Goal: Find specific page/section

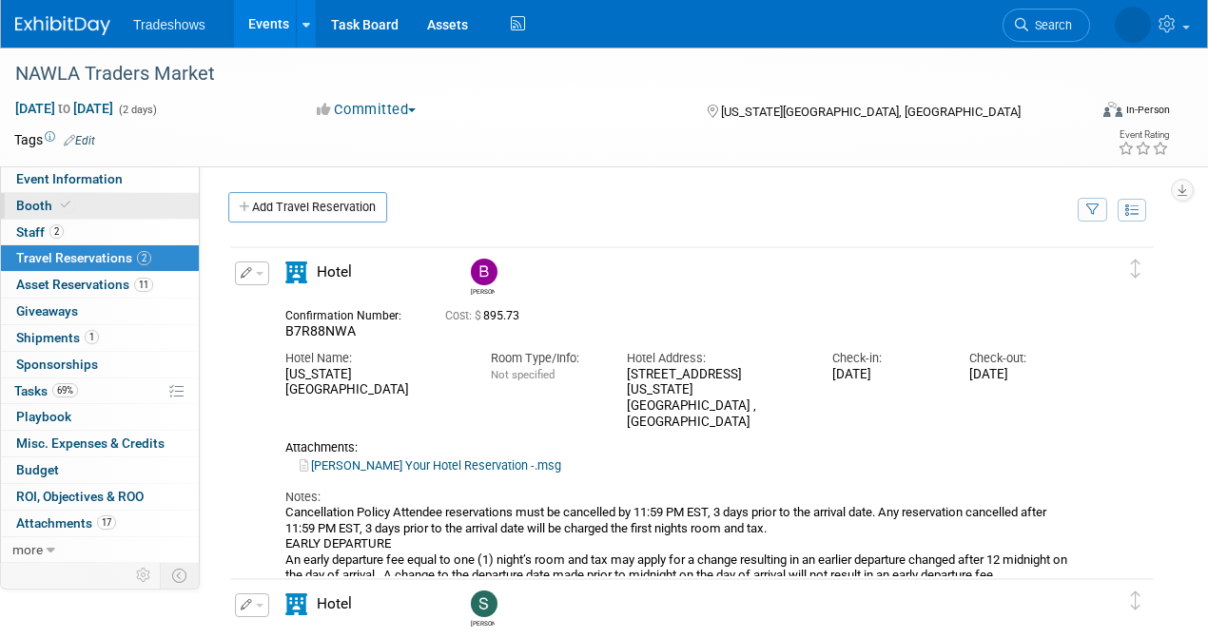
click at [109, 215] on link "Booth" at bounding box center [100, 206] width 198 height 26
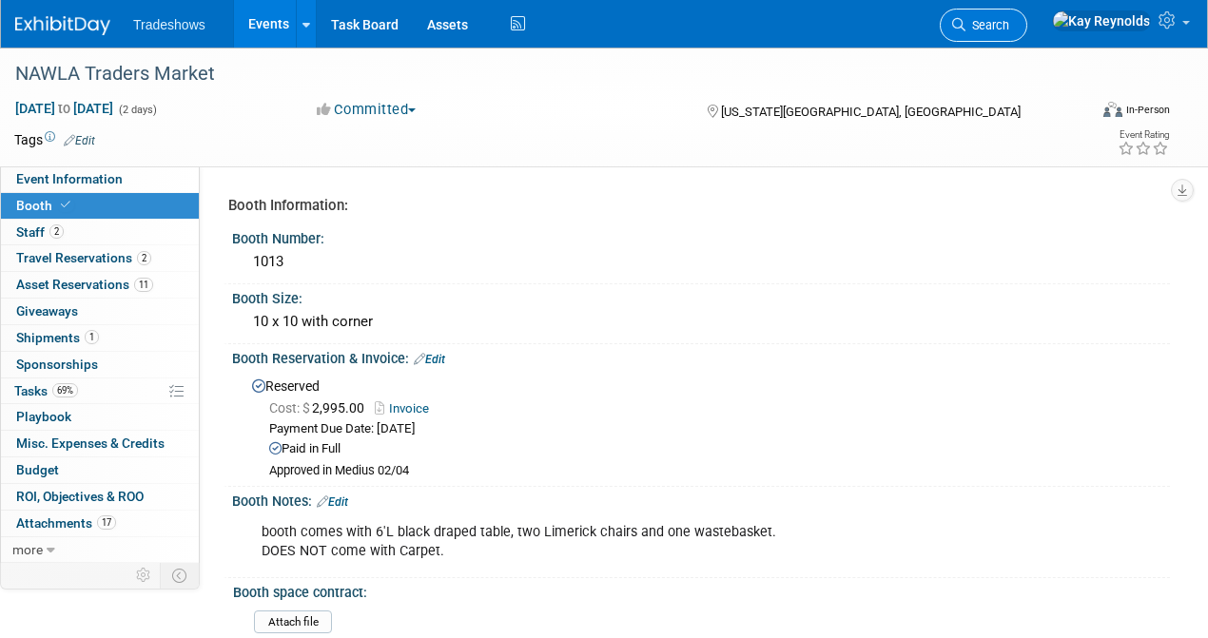
click at [1009, 27] on span "Search" at bounding box center [988, 25] width 44 height 14
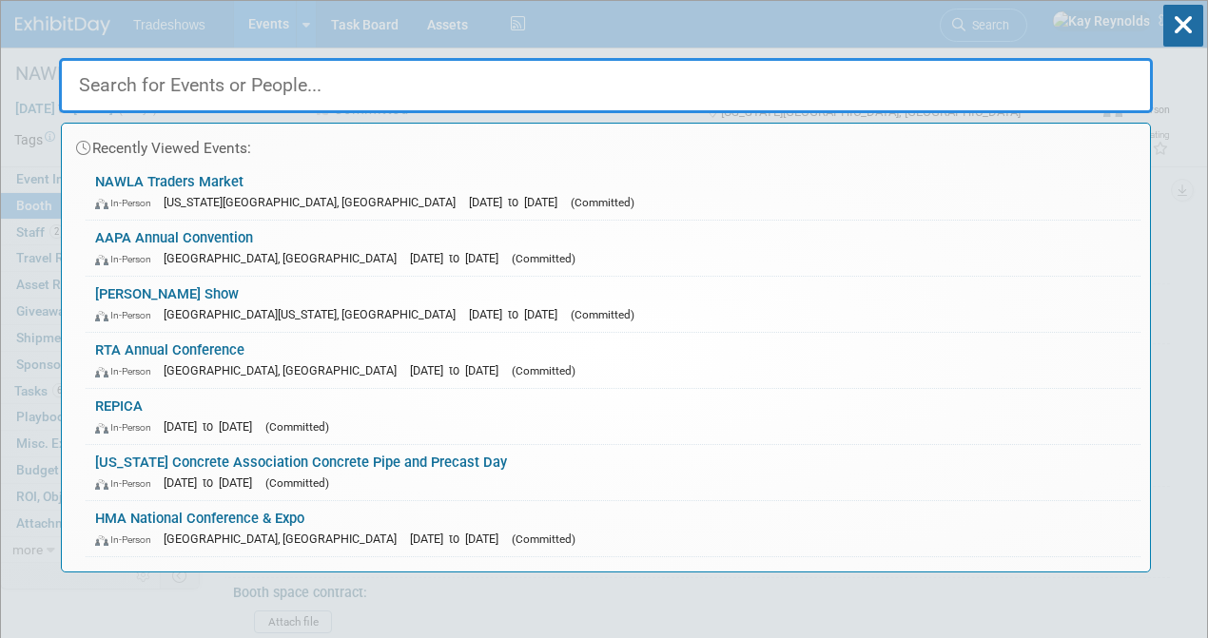
click at [127, 91] on input "text" at bounding box center [606, 85] width 1094 height 55
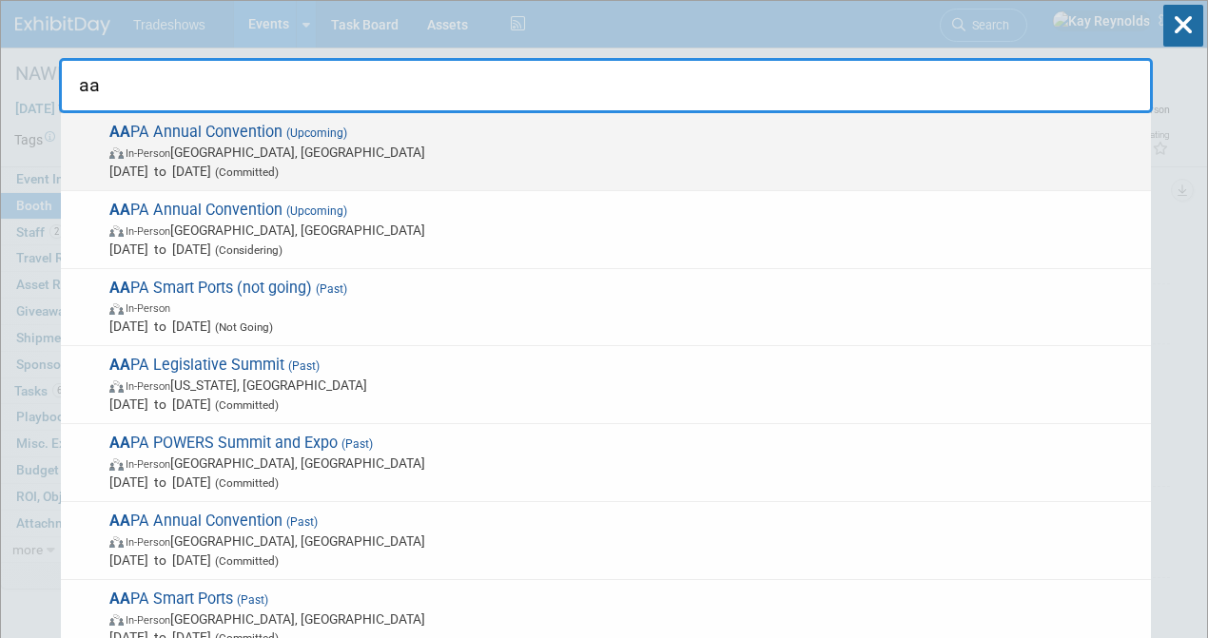
type input "aa"
click at [126, 141] on span "AA PA Annual Convention (Upcoming) In-Person Québec City, Canada Oct 6, 2025 to…" at bounding box center [623, 152] width 1038 height 58
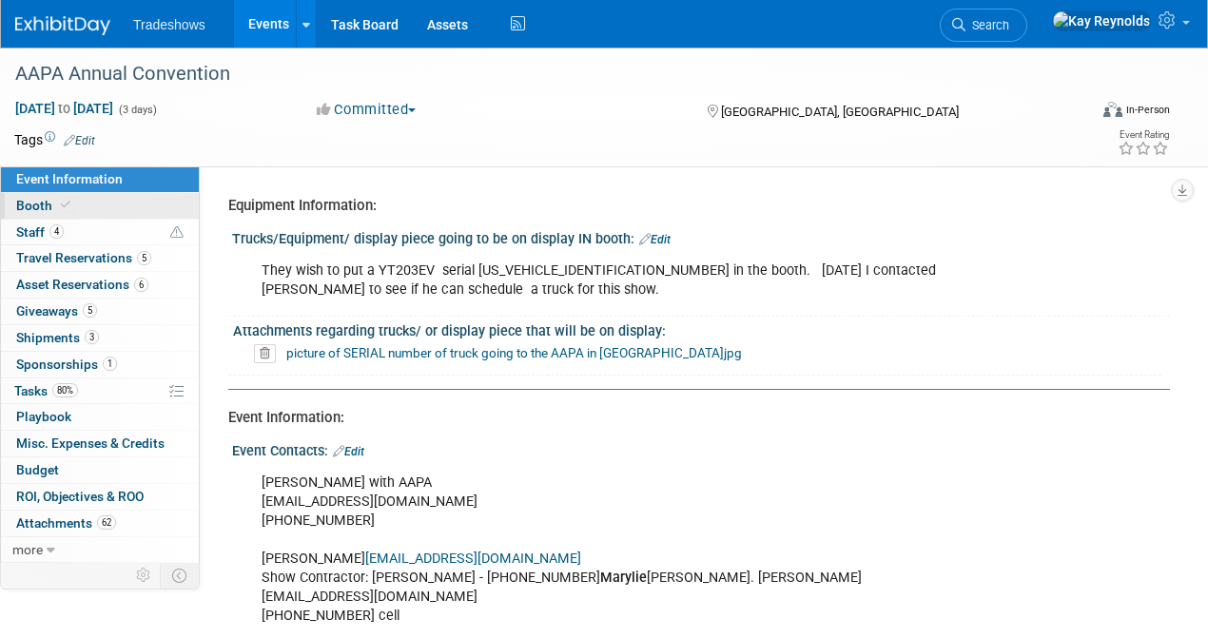
click at [145, 204] on link "Booth" at bounding box center [100, 206] width 198 height 26
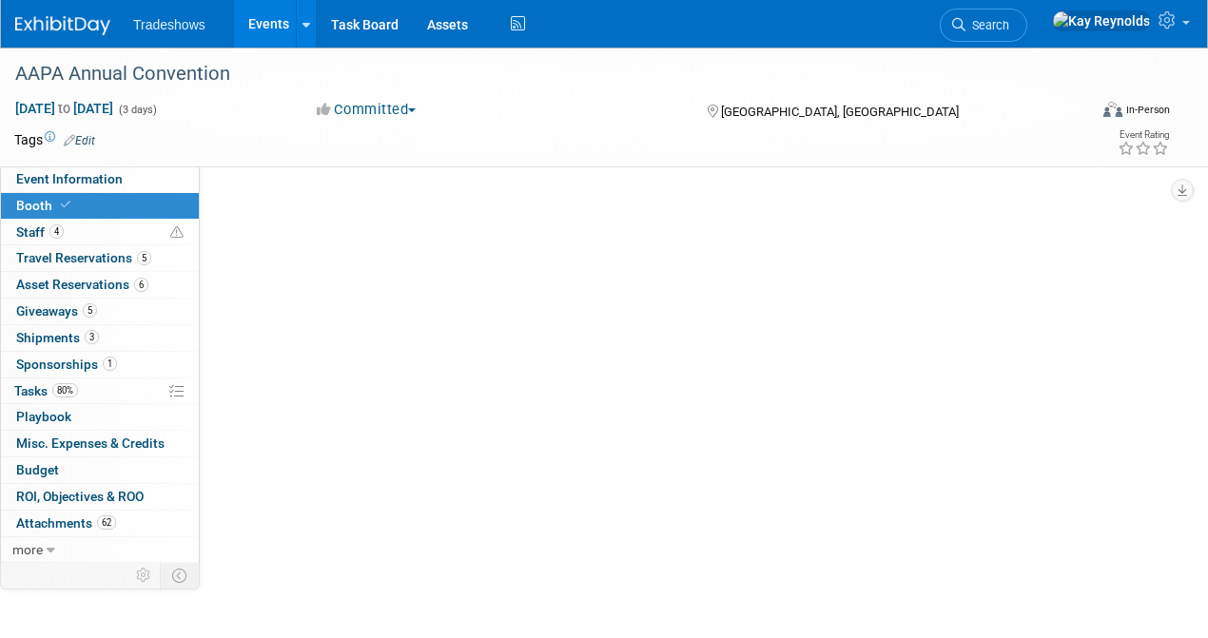
select select "Certificate of insurance sent"
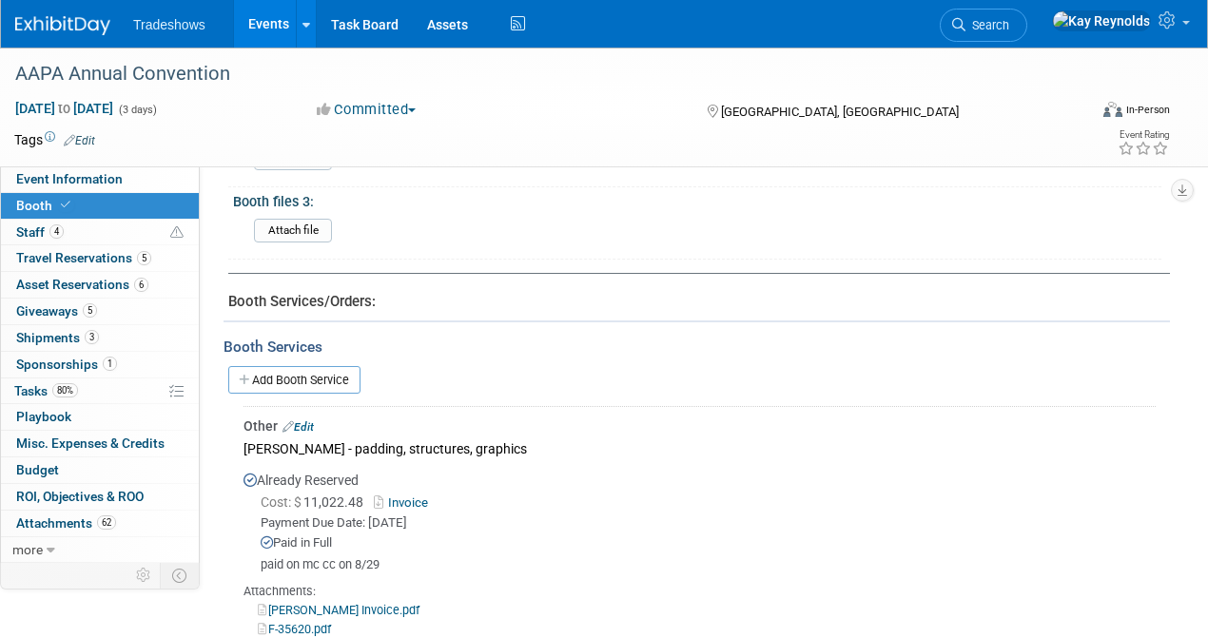
scroll to position [951, 0]
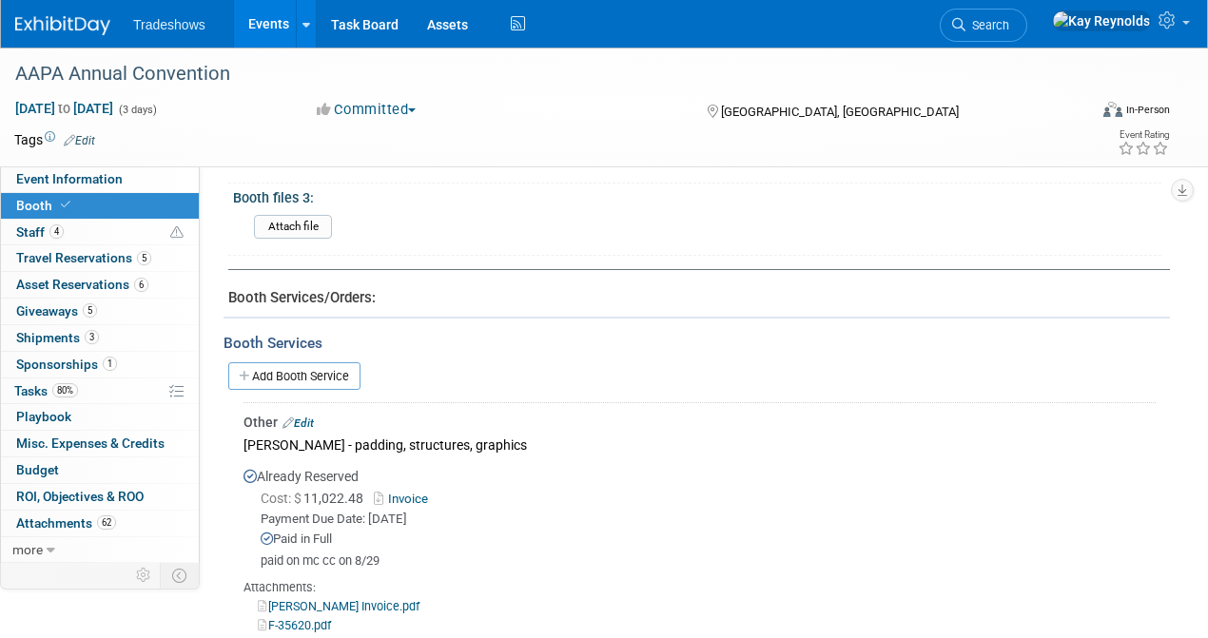
click at [327, 599] on link "[PERSON_NAME] Invoice.pdf" at bounding box center [339, 606] width 162 height 14
